Goal: Transaction & Acquisition: Purchase product/service

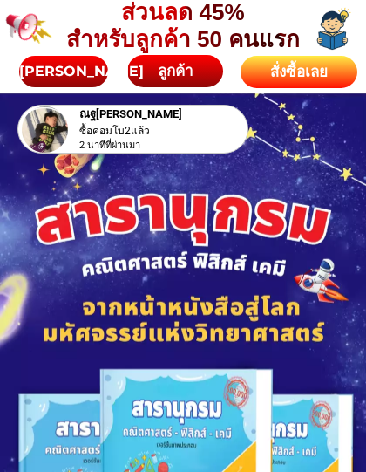
click at [310, 67] on div "สั่งซื้อเลย" at bounding box center [299, 72] width 117 height 23
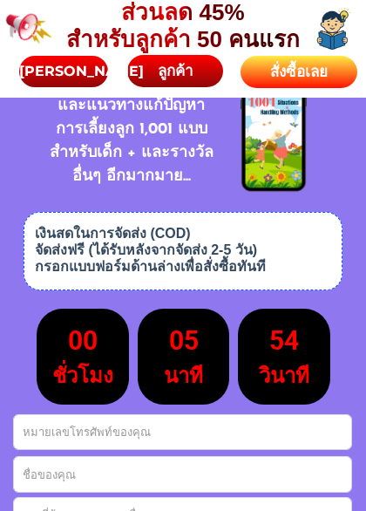
scroll to position [7509, 0]
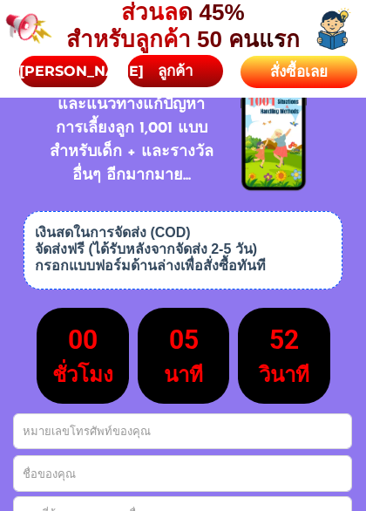
click at [309, 72] on div "สั่งซื้อเลย" at bounding box center [299, 72] width 117 height 23
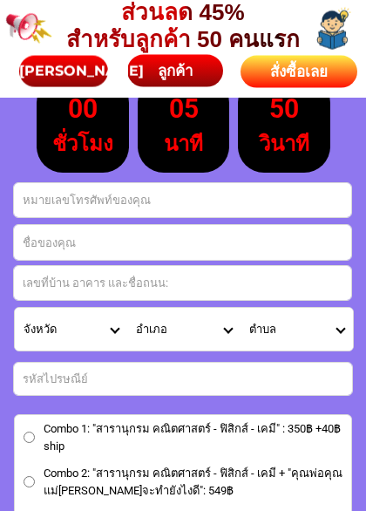
scroll to position [7742, 0]
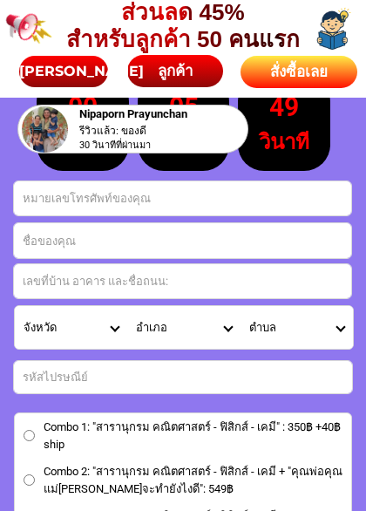
click at [264, 196] on input "Input phone_number" at bounding box center [182, 198] width 337 height 34
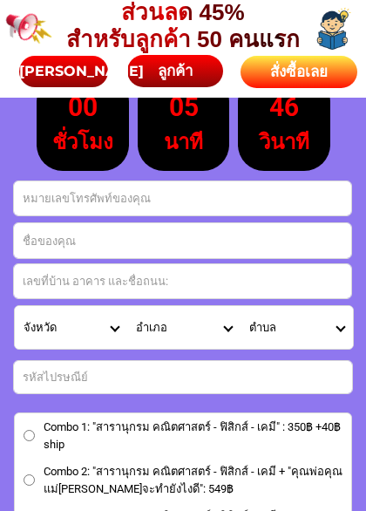
type input "[PERSON_NAME]"
type input "0814444949"
select select "Select province"
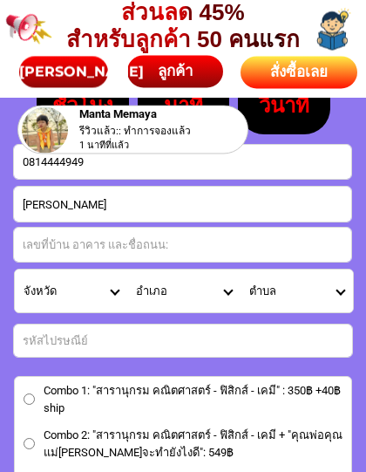
scroll to position [7777, 0]
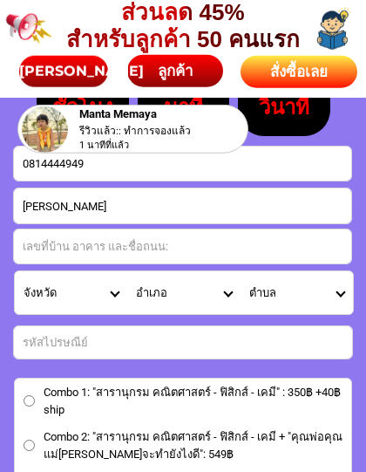
click at [44, 248] on input "Input address" at bounding box center [182, 246] width 337 height 34
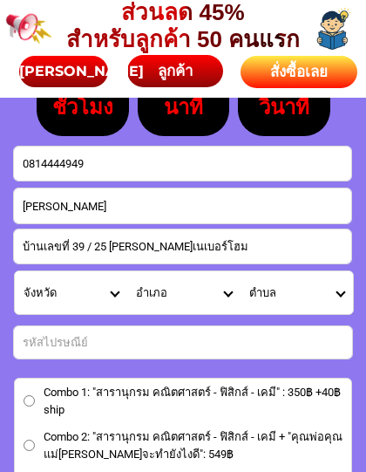
type input "บ้านเลขที่ 39 / 25 [PERSON_NAME]เนเบอร์โฮม"
click at [117, 297] on select "จังหวัด กระบี่/ Krabi กรุงเทพมหานคร/ [GEOGRAPHIC_DATA] กาญจนบุรี/ [GEOGRAPHIC_D…" at bounding box center [71, 292] width 112 height 43
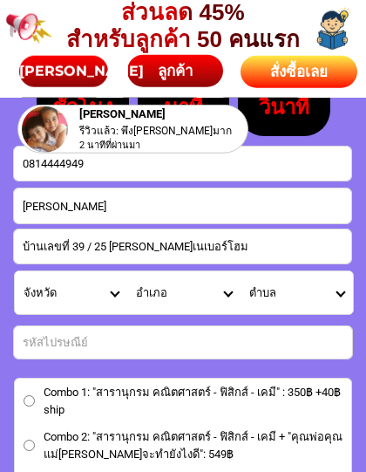
select select "66_R92277"
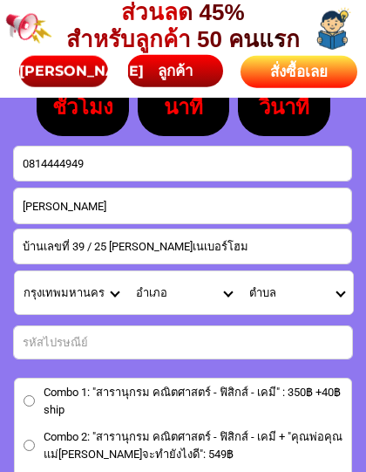
click at [228, 293] on select "อำเภอ คลองเตย/ Khlong Toei คลองสาน/ [GEOGRAPHIC_DATA][PERSON_NAME]/ Khan Na Yao…" at bounding box center [183, 292] width 112 height 43
select select "66_R603"
click at [334, 293] on select "ตำบล ทราย[PERSON_NAME]ใต้/ Sai Kong Din Tai ทราย[PERSON_NAME]/ Sai Kong Din บาง…" at bounding box center [297, 292] width 112 height 43
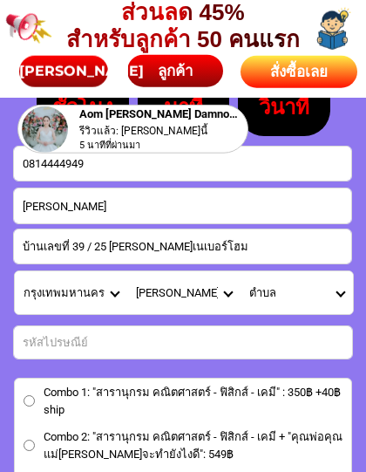
select select "66_R0000158"
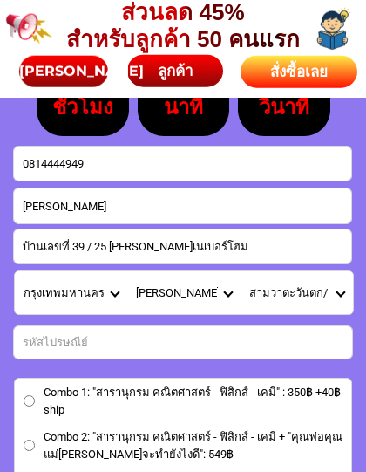
click at [38, 337] on input "Input number_input_1" at bounding box center [183, 342] width 338 height 32
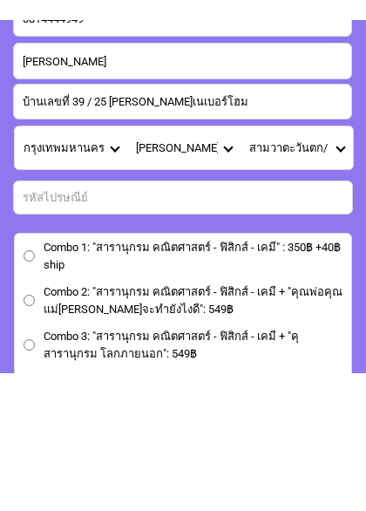
scroll to position [7823, 0]
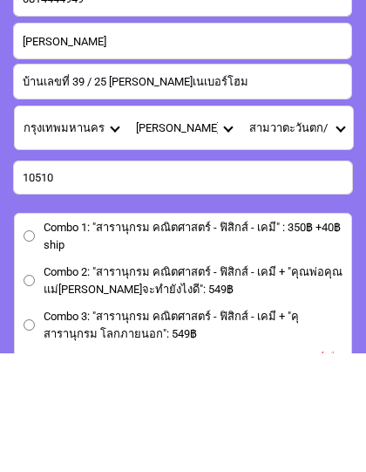
click at [312, 280] on input "10510" at bounding box center [183, 296] width 338 height 32
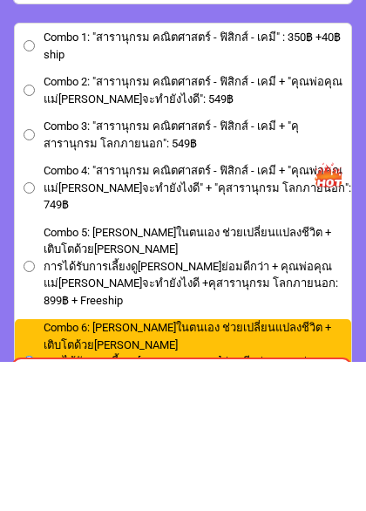
scroll to position [7984, 0]
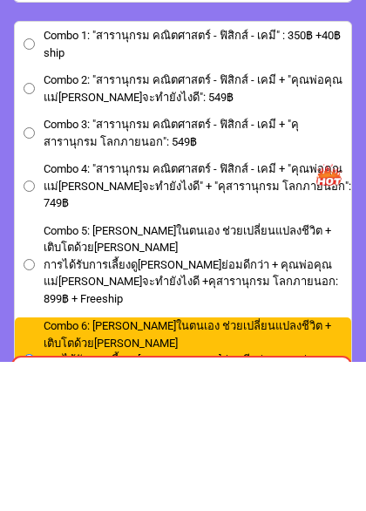
type input "10510"
click at [29, 409] on input "Combo 5: [PERSON_NAME]ในตนเอง ช่วยเปลี่ยนแปลงชีวิต + เติบโตด้วย[PERSON_NAME]ได้…" at bounding box center [29, 414] width 11 height 11
radio input "true"
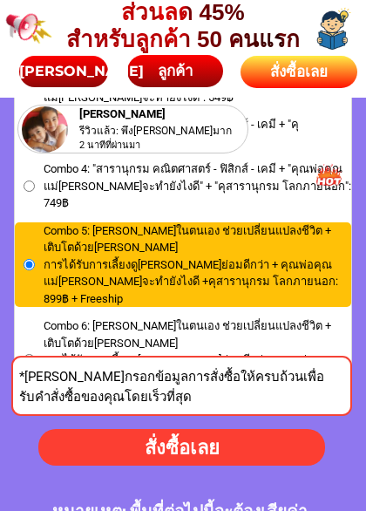
click at [31, 181] on input "Combo 4: "สารานุกรม คณิตศาสตร์ - ฟิสิกส์ - เคมี + "คุณพ่อคุณแม่[PERSON_NAME]จะท…" at bounding box center [29, 186] width 11 height 11
radio input "true"
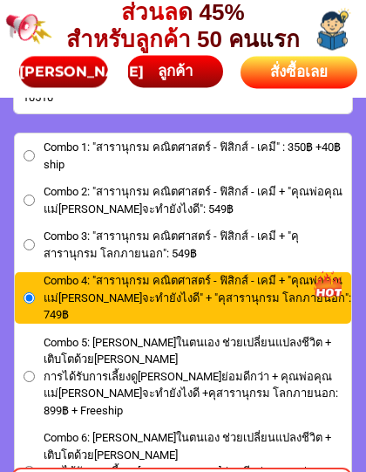
scroll to position [8022, 0]
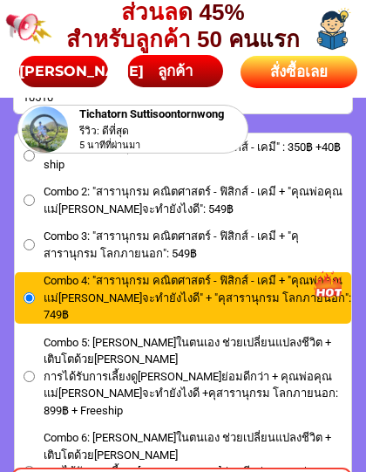
click at [30, 194] on input "Combo 2: "สารานุกรม คณิตศาสตร์ - ฟิสิกส์ - เคมี + "คุณพ่อคุณแม่[PERSON_NAME]จะท…" at bounding box center [29, 199] width 11 height 11
radio input "true"
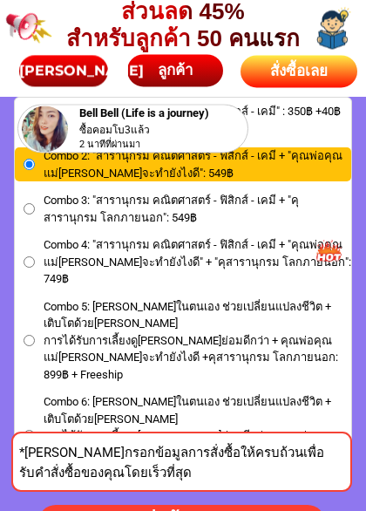
scroll to position [8058, 0]
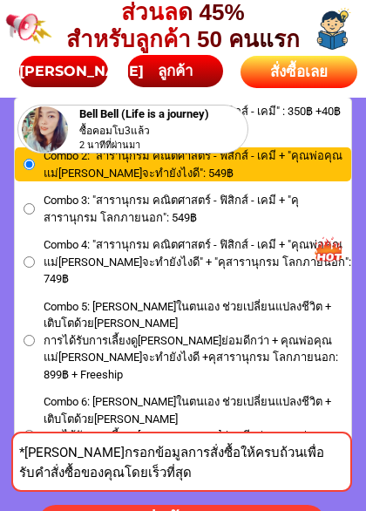
click at [31, 430] on input "Combo 6: [PERSON_NAME]ในตนเอง ช่วยเปลี่ยนแปลงชีวิต + เติบโตด้วย[PERSON_NAME]ได้…" at bounding box center [29, 435] width 11 height 11
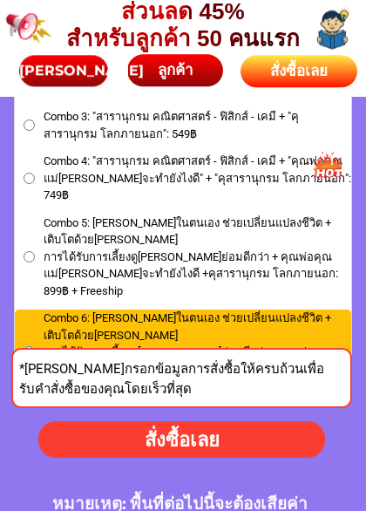
scroll to position [8143, 0]
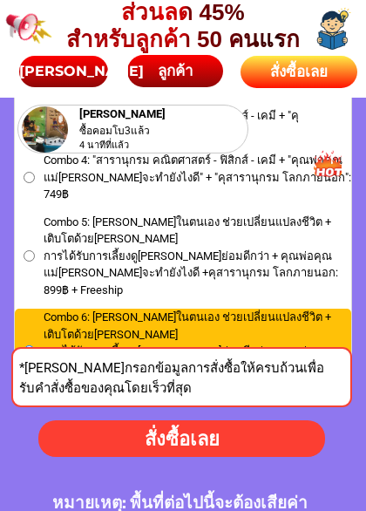
click at [240, 441] on div "สั่งซื้อเลย" at bounding box center [181, 439] width 287 height 29
radio input "true"
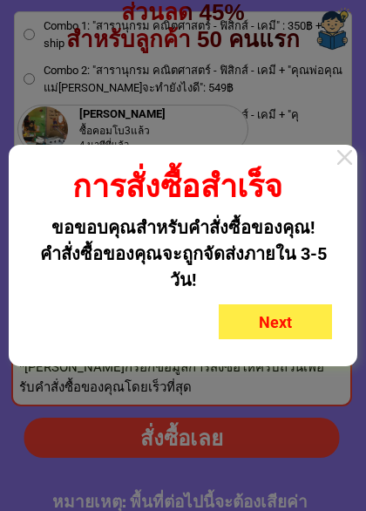
scroll to position [0, 0]
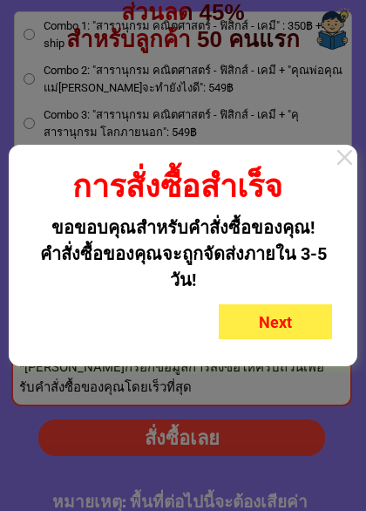
click at [290, 324] on span "Next" at bounding box center [275, 322] width 33 height 18
